Goal: Transaction & Acquisition: Purchase product/service

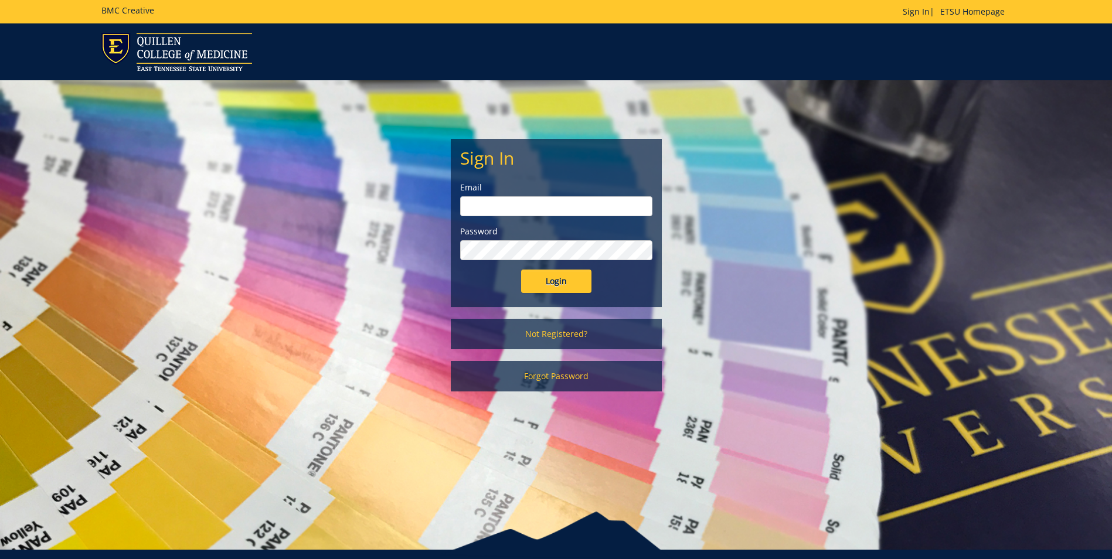
click at [483, 205] on input "email" at bounding box center [556, 206] width 192 height 20
type input "springera@etsu.edu"
click at [564, 282] on input "Login" at bounding box center [556, 281] width 70 height 23
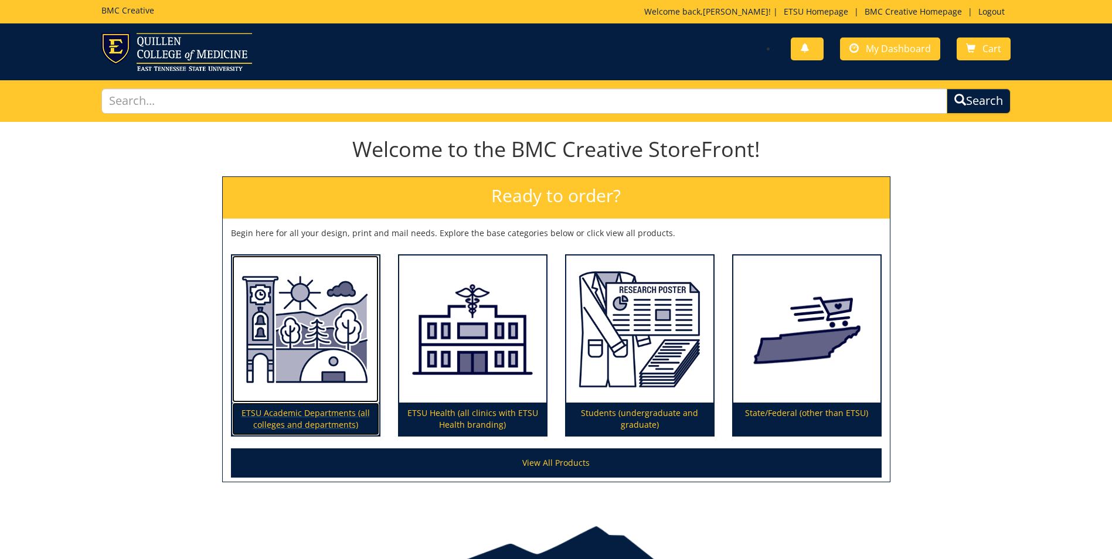
click at [316, 346] on img at bounding box center [305, 329] width 147 height 148
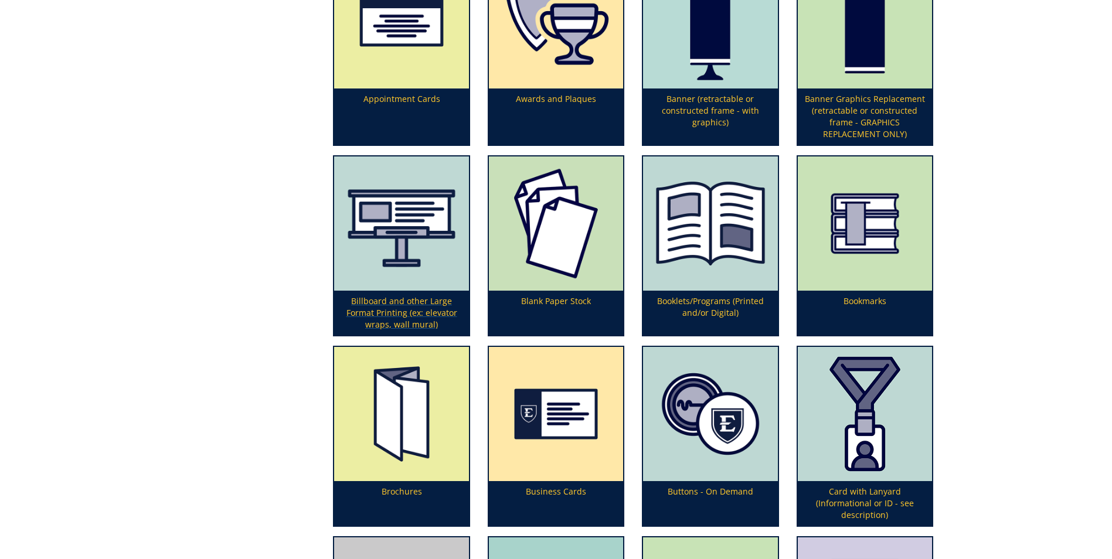
scroll to position [469, 0]
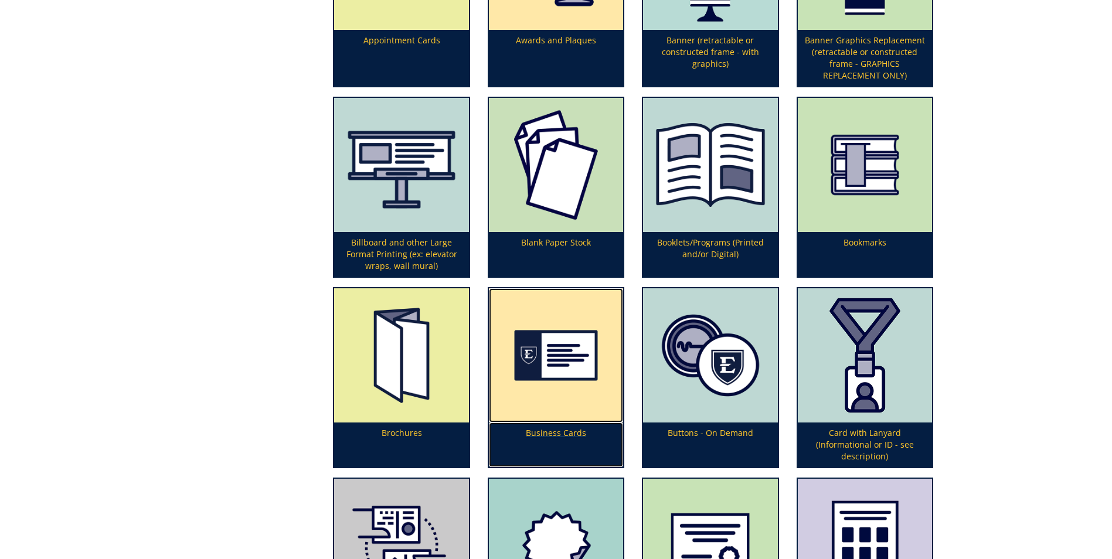
click at [565, 358] on img at bounding box center [556, 355] width 134 height 134
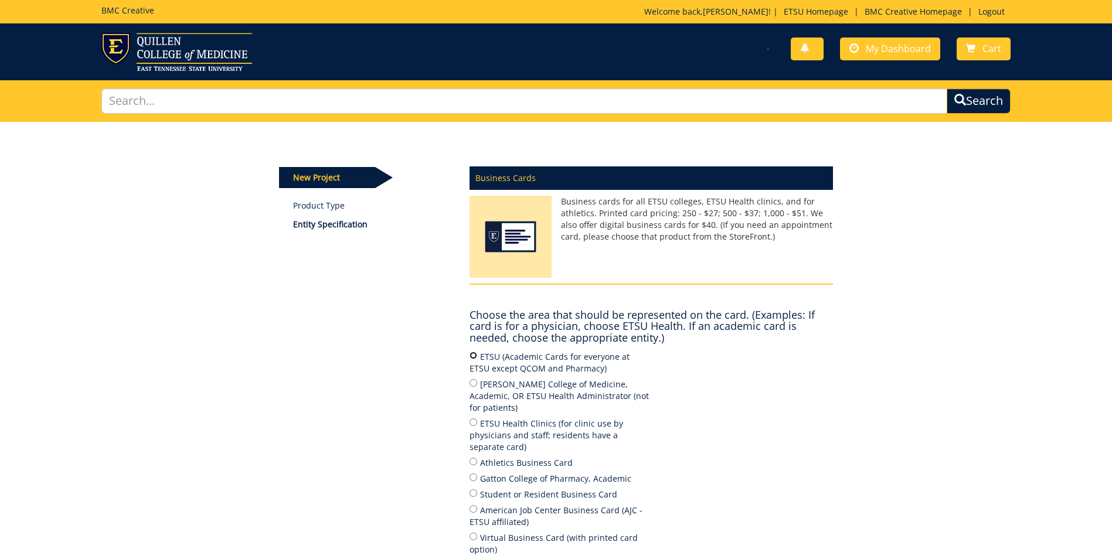
click at [473, 356] on input "ETSU (Academic Cards for everyone at ETSU except QCOM and Pharmacy)" at bounding box center [473, 356] width 8 height 8
radio input "true"
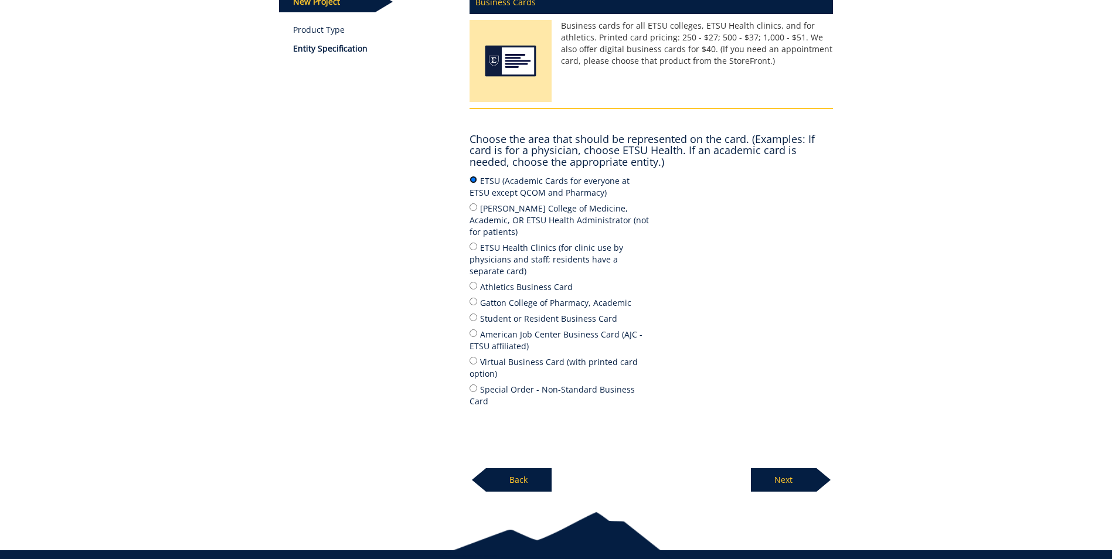
scroll to position [199, 0]
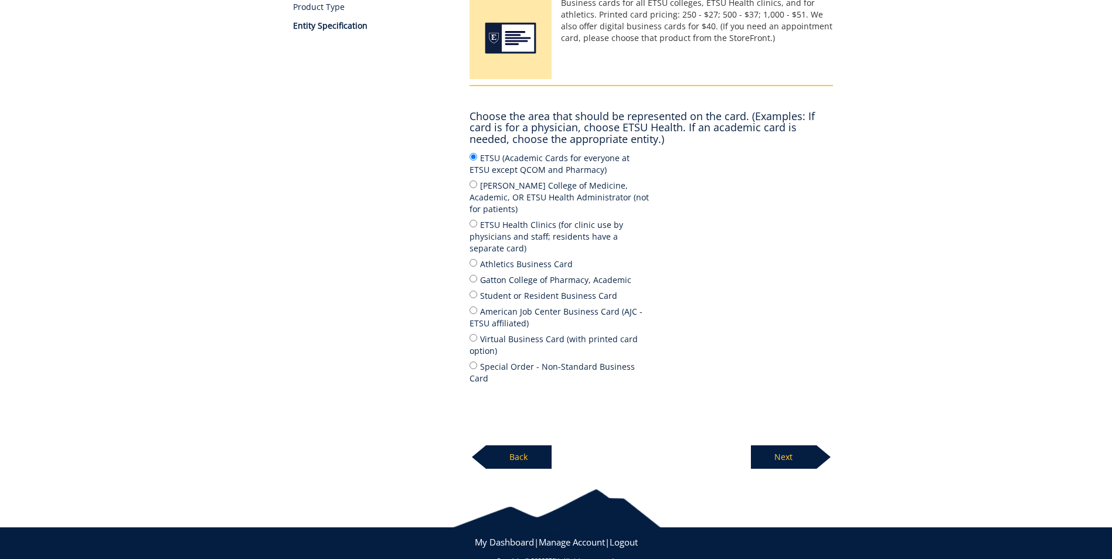
click at [805, 445] on p "Next" at bounding box center [784, 456] width 66 height 23
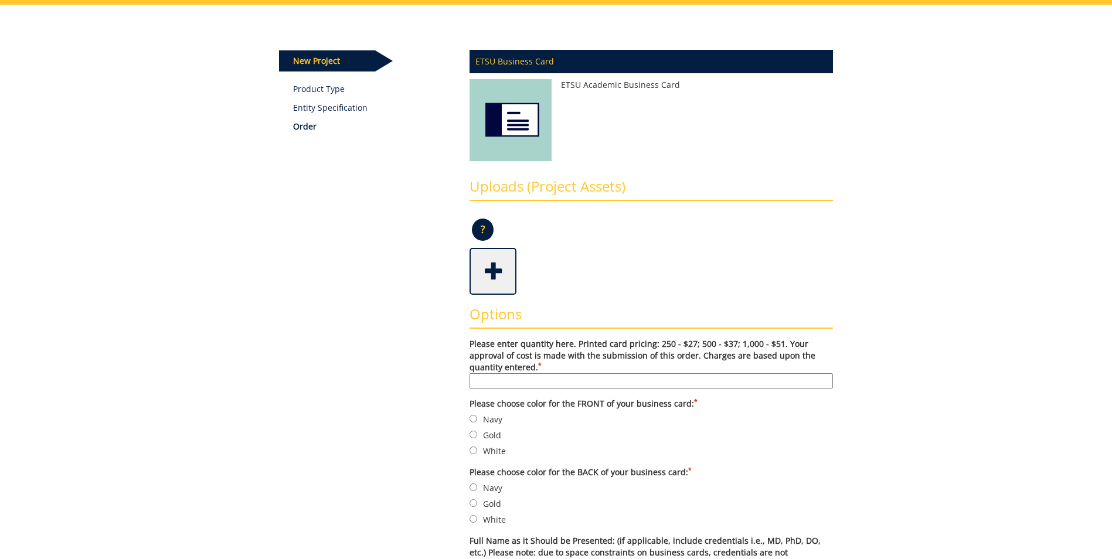
scroll to position [176, 0]
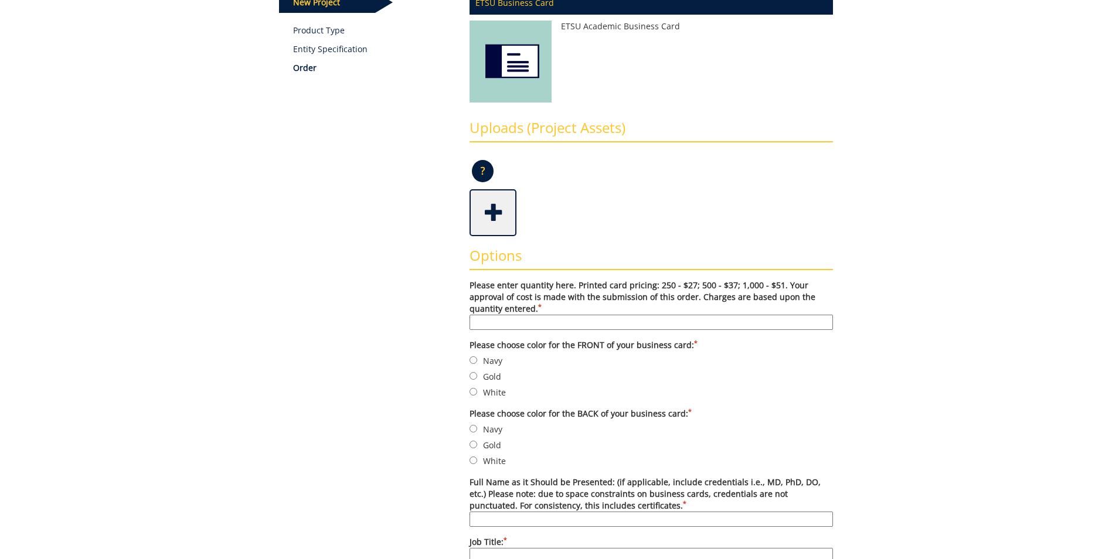
click at [476, 321] on input "Please enter quantity here. Printed card pricing: 250 - $27; 500 - $37; 1,000 -…" at bounding box center [650, 322] width 363 height 15
click at [485, 323] on input "Please enter quantity here. Printed card pricing: 250 - $27; 500 - $37; 1,000 -…" at bounding box center [650, 322] width 363 height 15
type input "250"
click at [474, 360] on input "Navy" at bounding box center [473, 360] width 8 height 8
radio input "true"
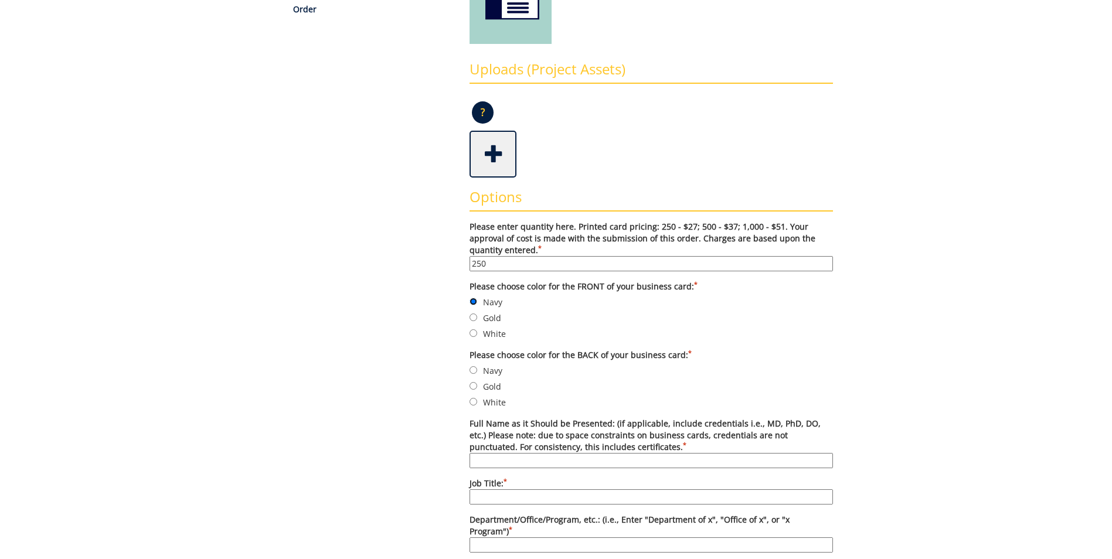
scroll to position [293, 0]
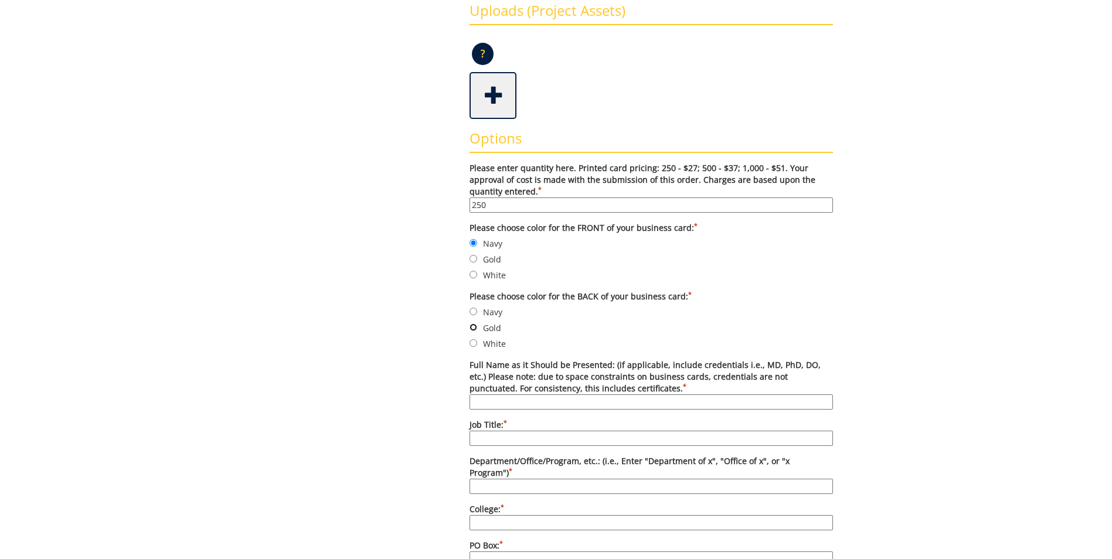
click at [473, 329] on input "Gold" at bounding box center [473, 327] width 8 height 8
radio input "true"
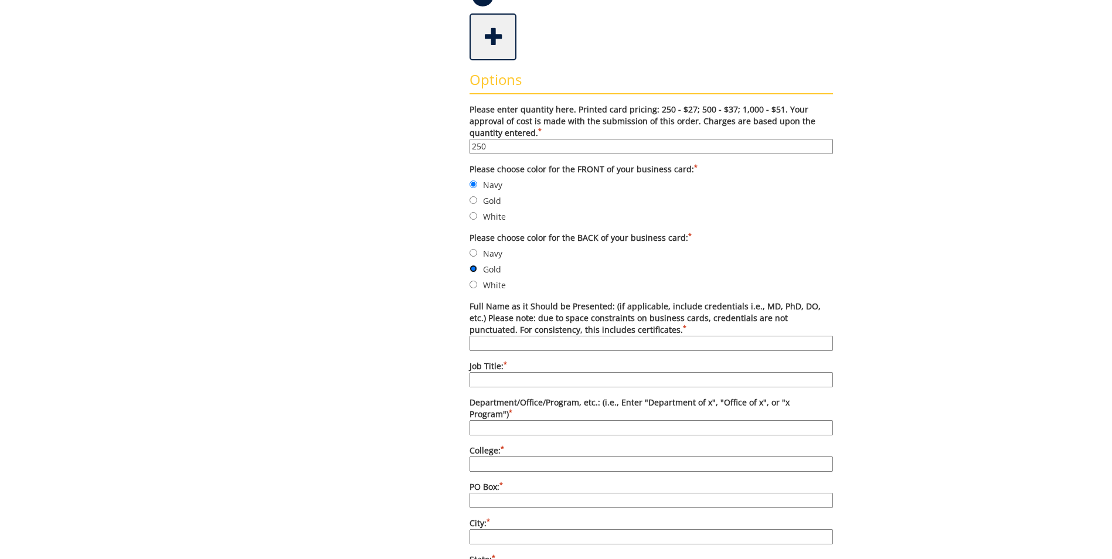
scroll to position [410, 0]
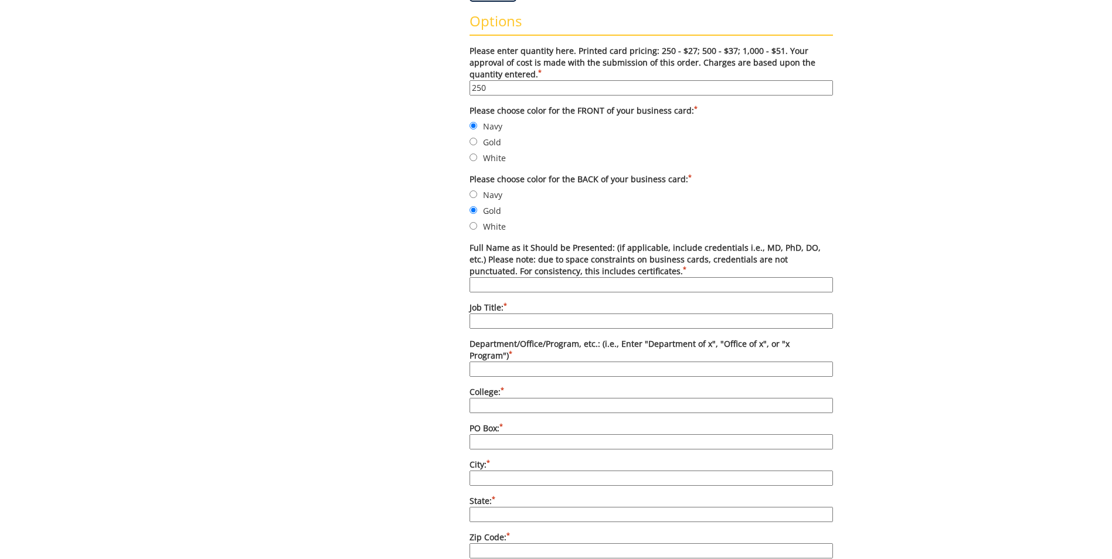
click at [479, 281] on input "Full Name as it Should be Presented: (if applicable, include credentials i.e., …" at bounding box center [650, 284] width 363 height 15
type input "[PERSON_NAME], MBA"
type input "Professor of Practice"
type input "Department of Marketing"
click at [535, 398] on input "College: *" at bounding box center [650, 405] width 363 height 15
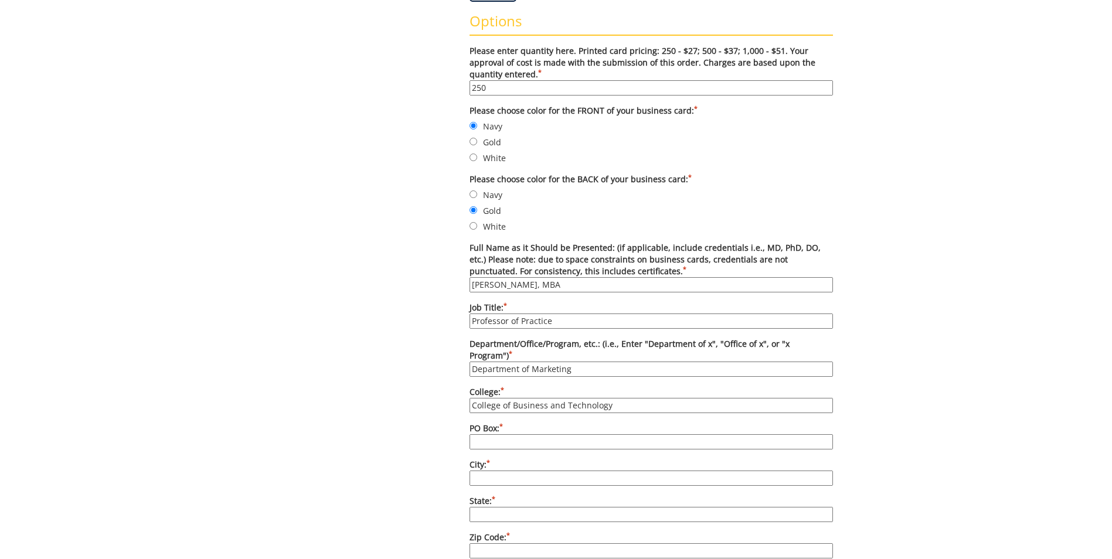
type input "College of Business and Technology"
type input "P"
type input "70699"
type input "[GEOGRAPHIC_DATA]"
type input "TN"
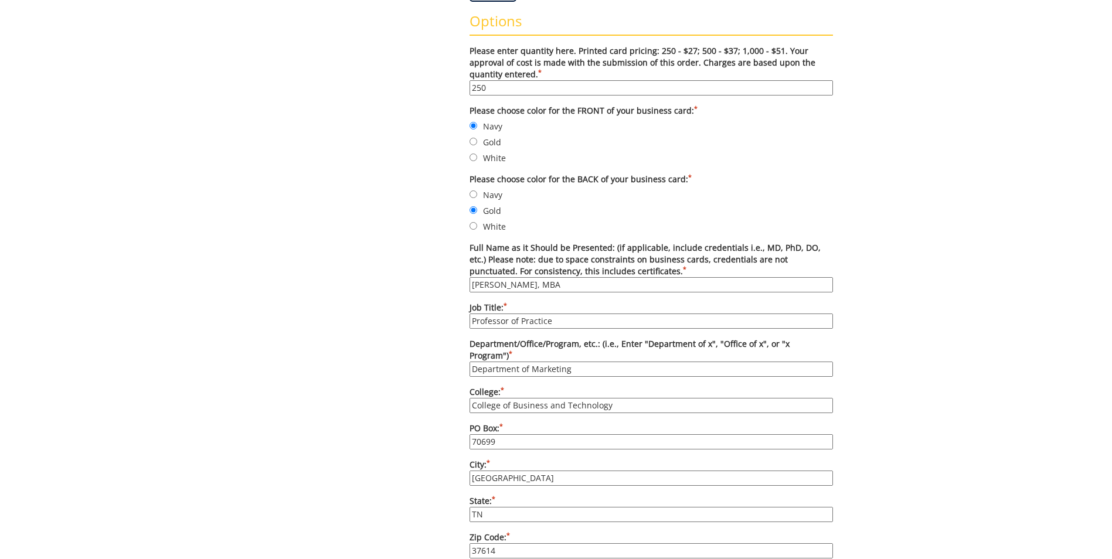
type input "37614"
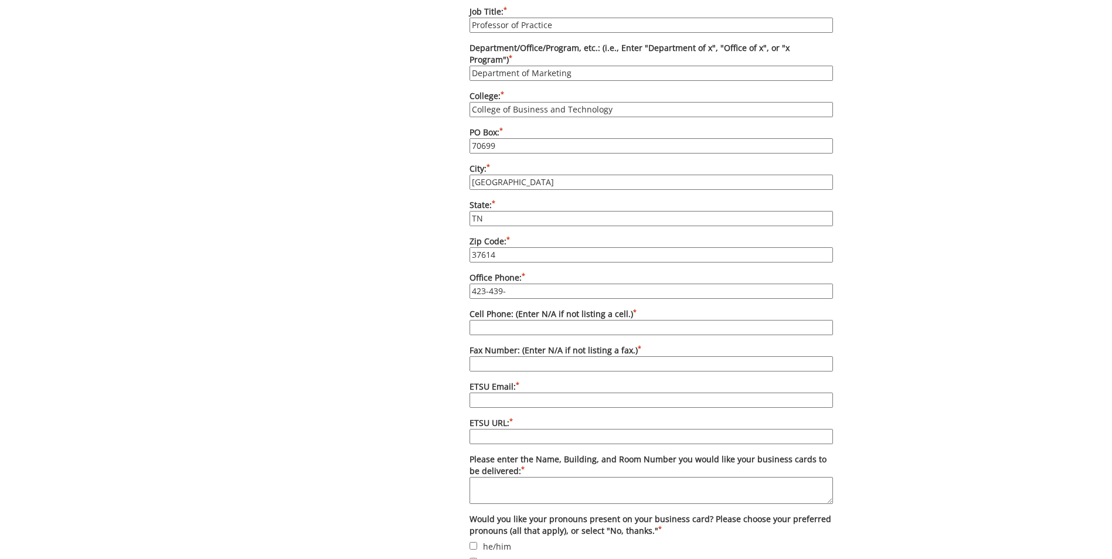
type input "423-439-"
drag, startPoint x: 509, startPoint y: 280, endPoint x: 436, endPoint y: 276, distance: 73.4
click at [437, 276] on div "Some kind of message here. New Project Product Type Entity Specification Order …" at bounding box center [555, 96] width 571 height 1360
click at [522, 284] on input "423-439-" at bounding box center [650, 291] width 363 height 15
click at [511, 284] on input "423-439-" at bounding box center [650, 291] width 363 height 15
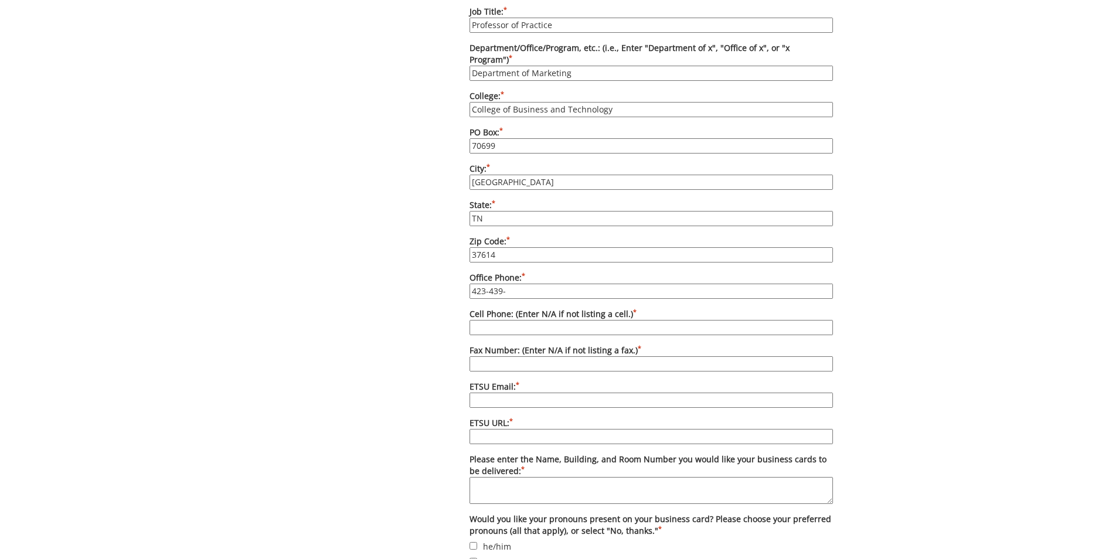
click at [515, 320] on input "Cell Phone: (Enter N/A if not listing a cell.) *" at bounding box center [650, 327] width 363 height 15
type input "N/A"
type input "[EMAIL_ADDRESS][DOMAIN_NAME]"
click at [485, 429] on input "ETSU URL: *" at bounding box center [650, 436] width 363 height 15
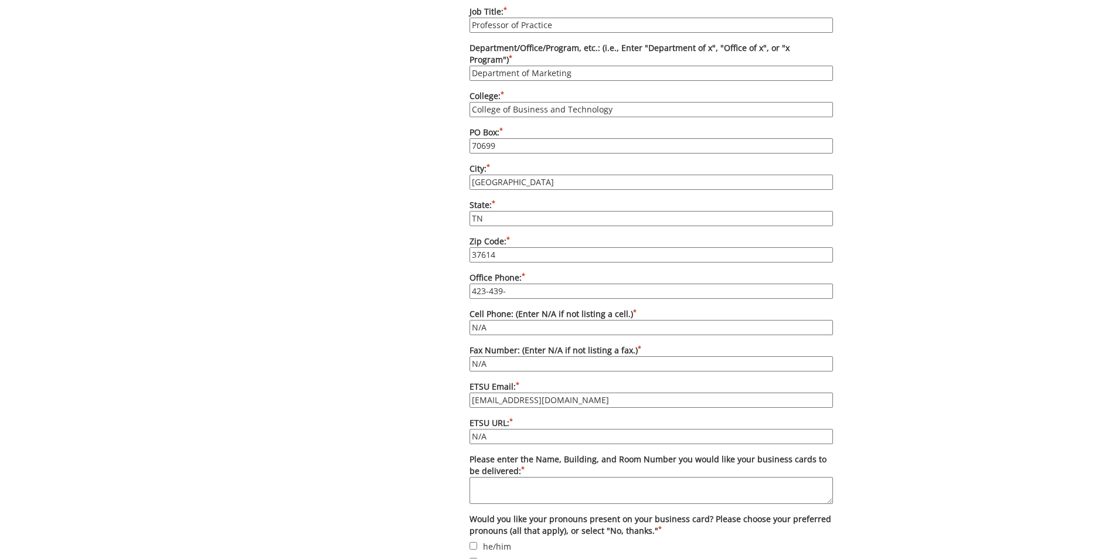
type input "N/A"
click at [483, 477] on textarea "Please enter the Name, Building, and Room Number you would like your business c…" at bounding box center [650, 490] width 363 height 27
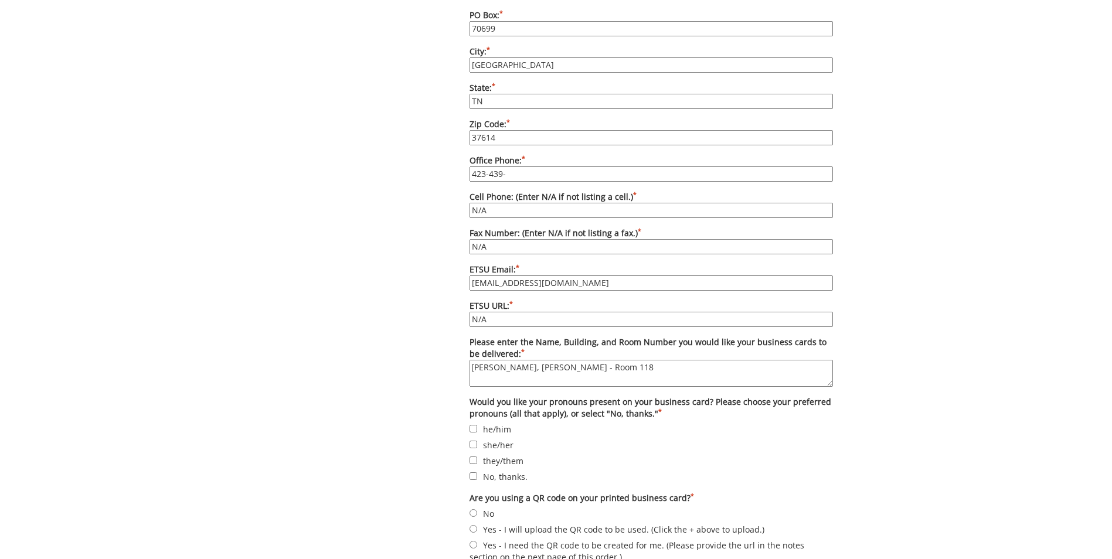
scroll to position [882, 0]
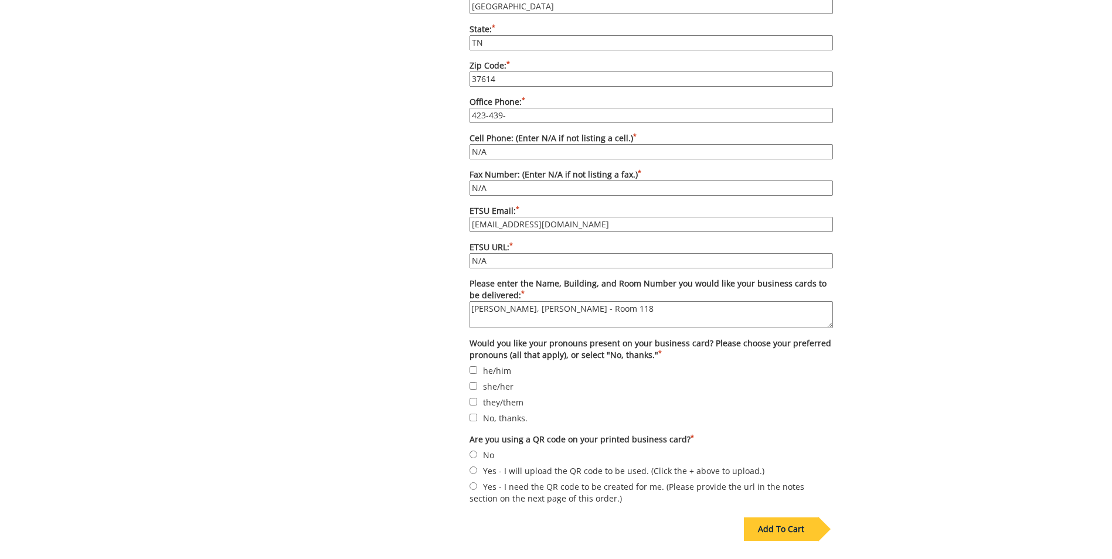
type textarea "[PERSON_NAME], [PERSON_NAME] - Room 118"
click at [475, 414] on input "No, thanks." at bounding box center [473, 418] width 8 height 8
checkbox input "true"
click at [474, 451] on input "No" at bounding box center [473, 455] width 8 height 8
radio input "true"
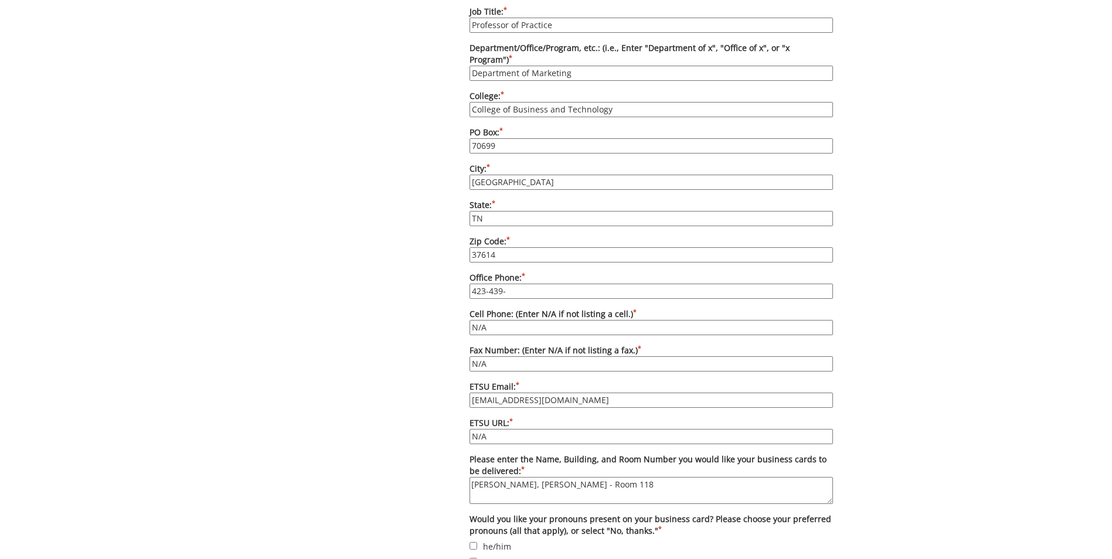
scroll to position [647, 0]
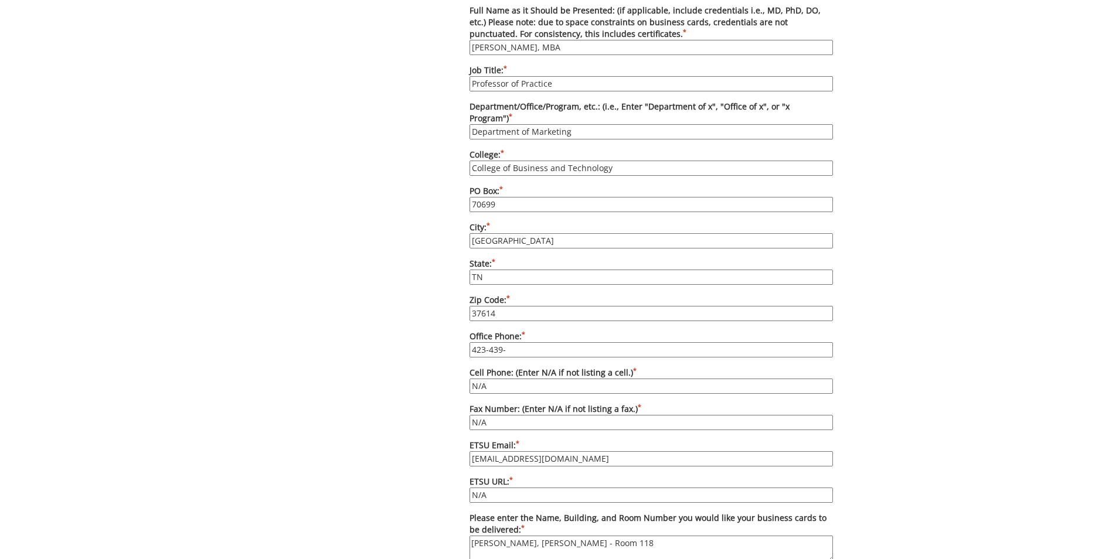
click at [519, 342] on input "423-439-" at bounding box center [650, 349] width 363 height 15
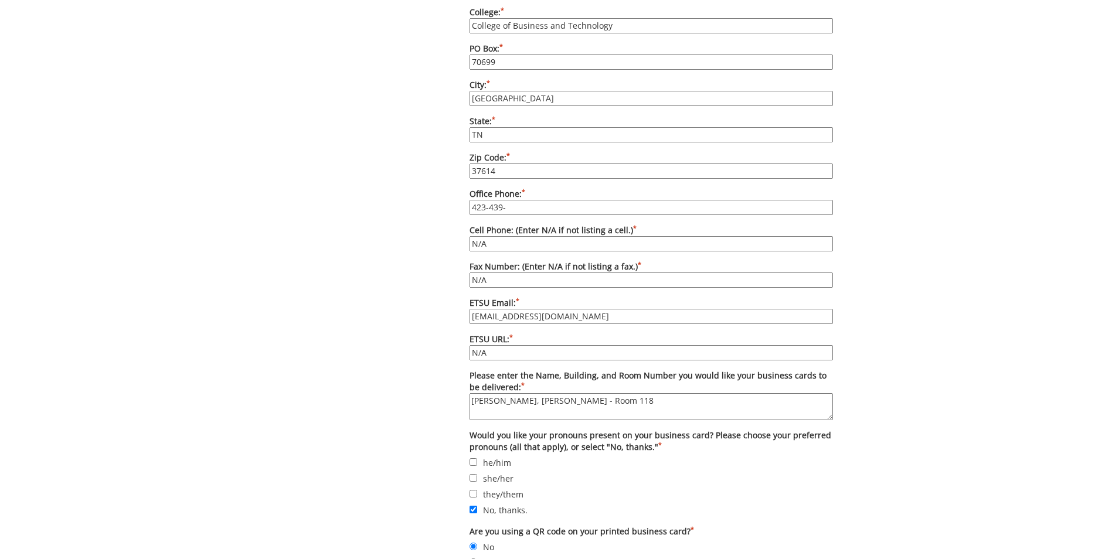
scroll to position [673, 0]
